Goal: Task Accomplishment & Management: Manage account settings

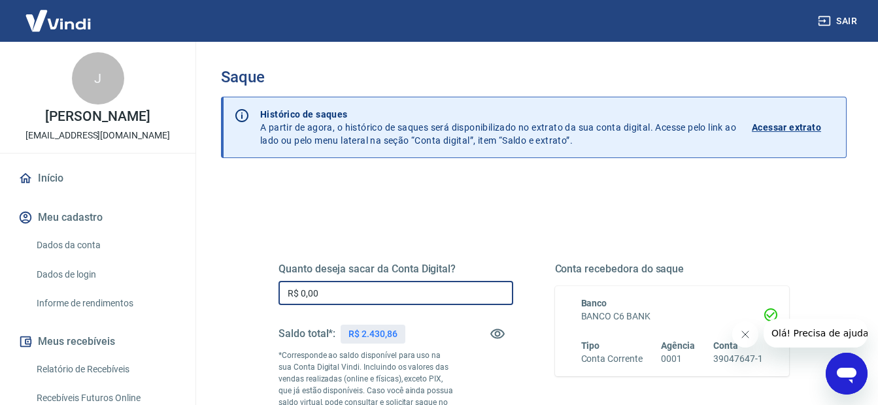
click at [327, 287] on input "R$ 0,00" at bounding box center [395, 293] width 235 height 24
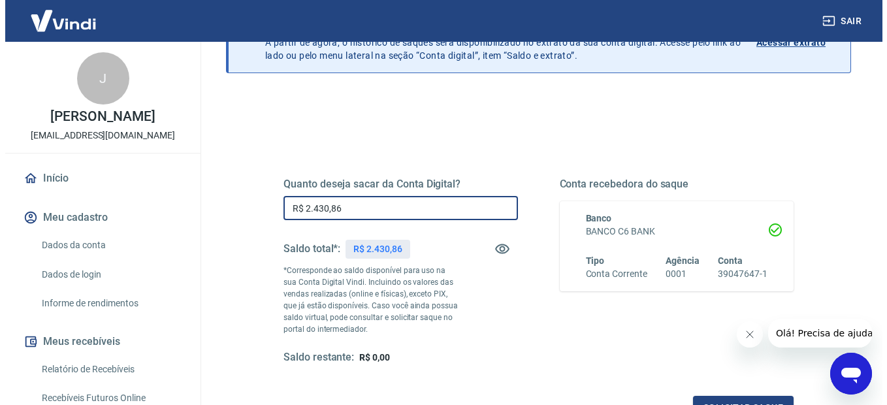
scroll to position [253, 0]
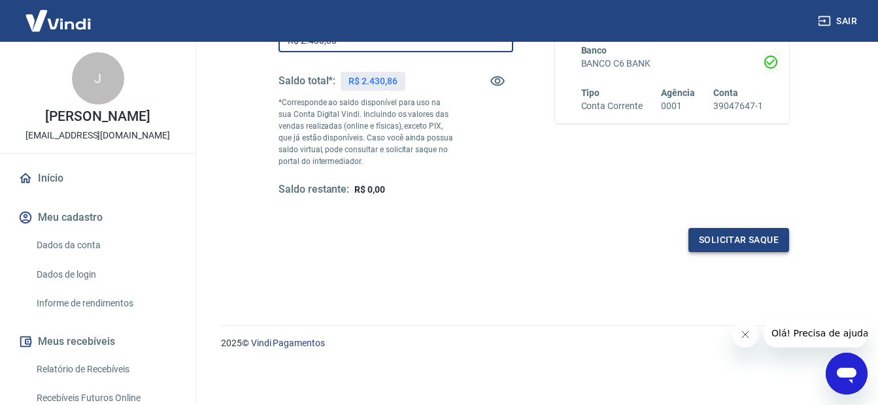
type input "R$ 2.430,86"
click at [740, 241] on button "Solicitar saque" at bounding box center [738, 240] width 101 height 24
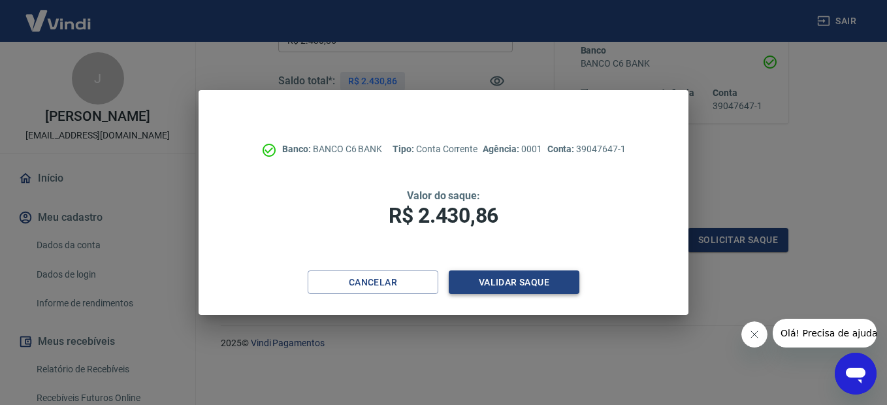
click at [515, 280] on button "Validar saque" at bounding box center [514, 283] width 131 height 24
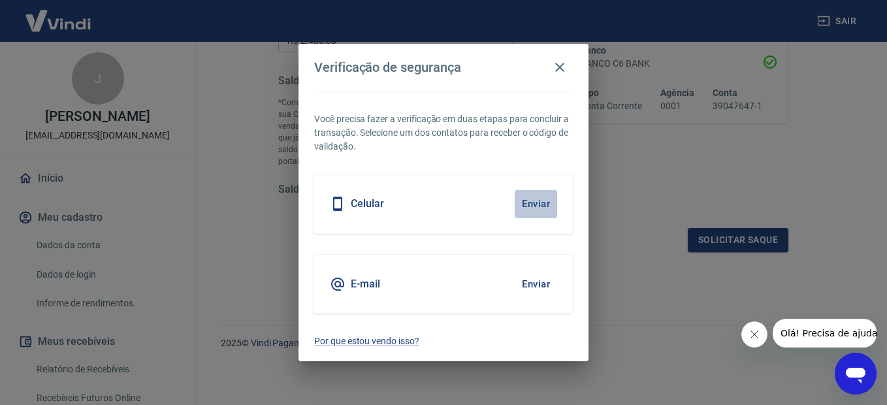
click at [542, 204] on button "Enviar" at bounding box center [536, 203] width 42 height 27
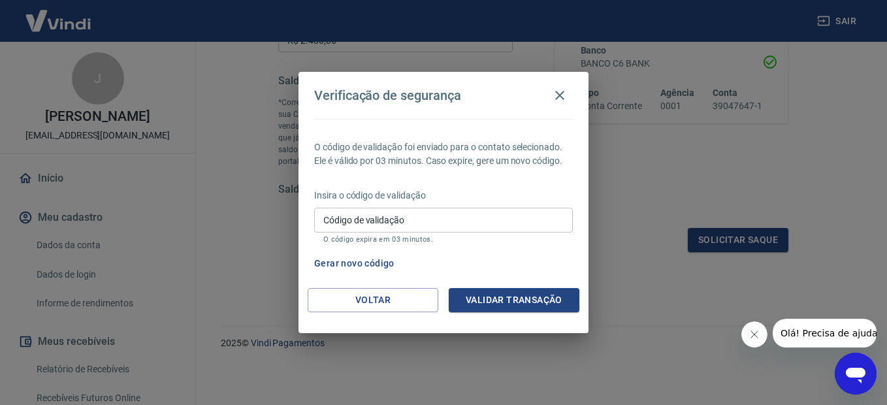
click at [380, 220] on input "Código de validação" at bounding box center [443, 220] width 259 height 24
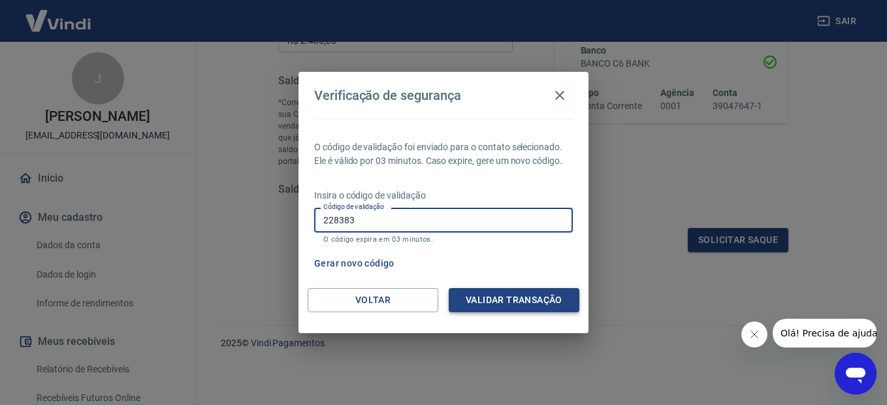
type input "228383"
click at [510, 303] on button "Validar transação" at bounding box center [514, 300] width 131 height 24
